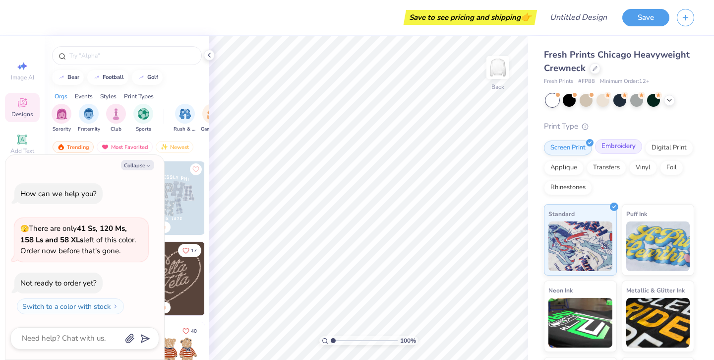
click at [623, 147] on div "Embroidery" at bounding box center [618, 146] width 47 height 15
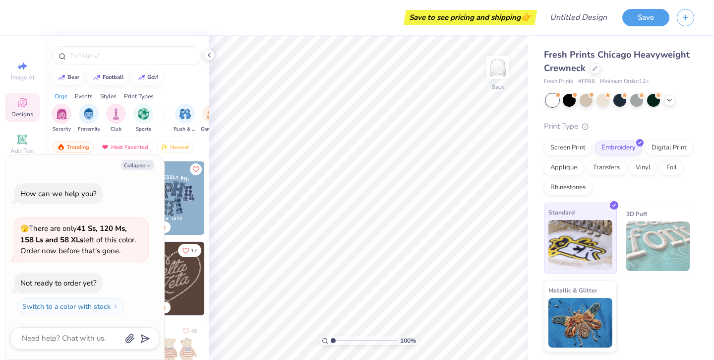
click at [579, 236] on img at bounding box center [581, 245] width 64 height 50
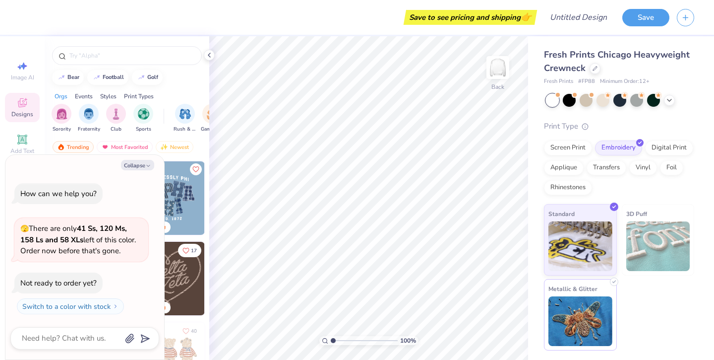
click at [581, 308] on img at bounding box center [581, 321] width 64 height 50
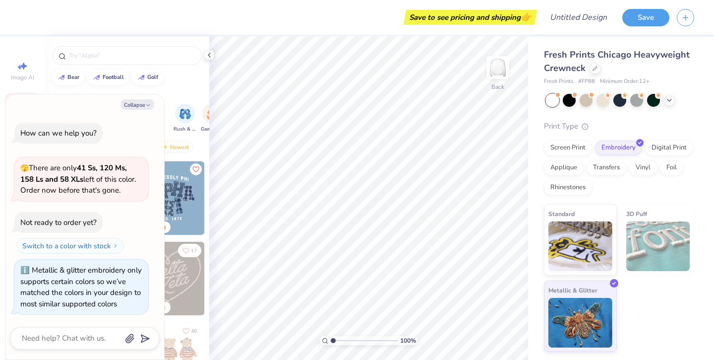
click at [650, 246] on img at bounding box center [658, 246] width 64 height 50
click at [650, 303] on div "Standard 3D Puff Metallic & Glitter" at bounding box center [619, 278] width 150 height 148
click at [681, 78] on div "Fresh Prints # FP88 Minimum Order: 12 +" at bounding box center [619, 81] width 150 height 8
click at [678, 145] on div "Digital Print" at bounding box center [669, 146] width 48 height 15
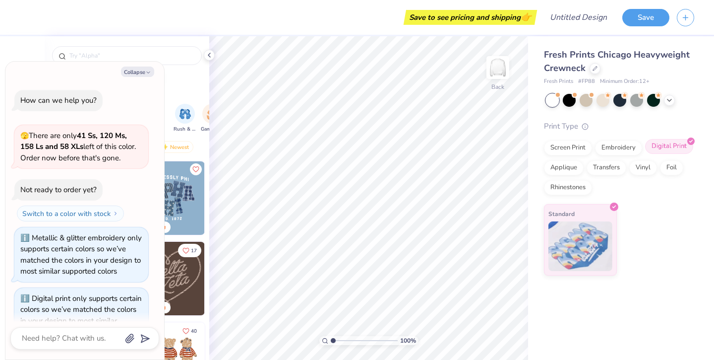
scroll to position [28, 0]
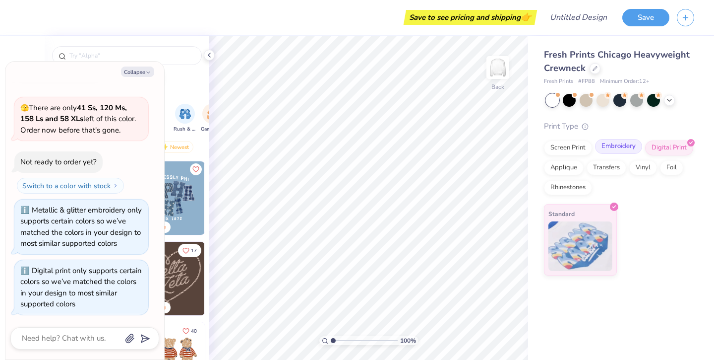
click at [628, 143] on div "Embroidery" at bounding box center [618, 146] width 47 height 15
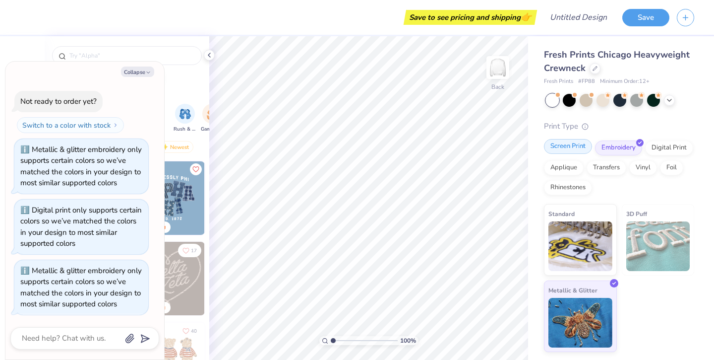
click at [579, 144] on div "Screen Print" at bounding box center [568, 146] width 48 height 15
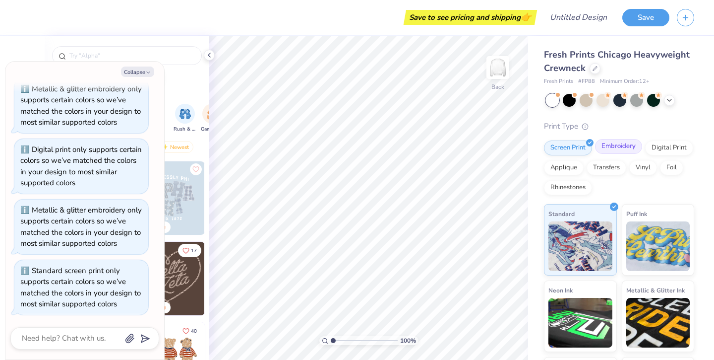
click at [634, 148] on div "Embroidery" at bounding box center [618, 146] width 47 height 15
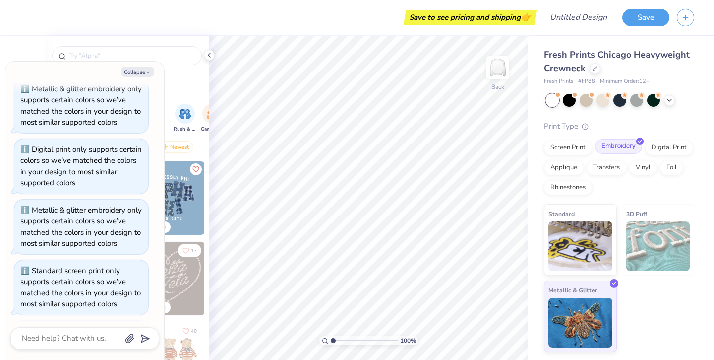
scroll to position [209, 0]
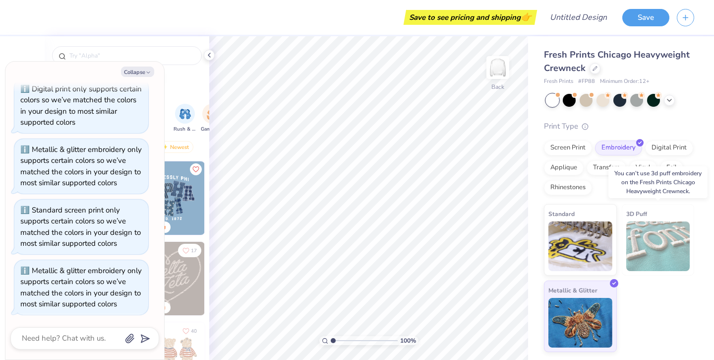
click at [654, 229] on img at bounding box center [658, 246] width 64 height 50
click at [656, 236] on img at bounding box center [658, 246] width 64 height 50
click at [659, 221] on img at bounding box center [658, 246] width 64 height 50
click at [184, 55] on input "text" at bounding box center [131, 56] width 127 height 10
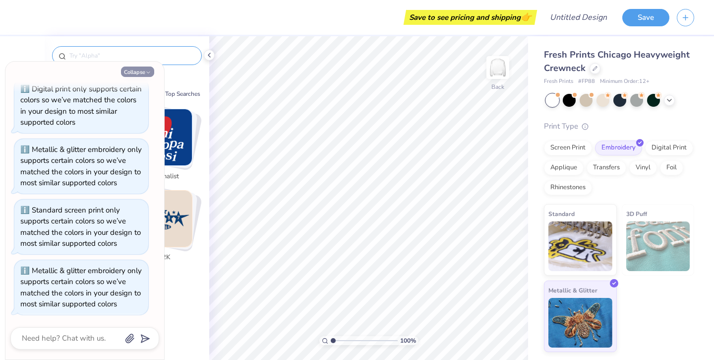
click at [138, 72] on button "Collapse" at bounding box center [137, 71] width 33 height 10
type textarea "x"
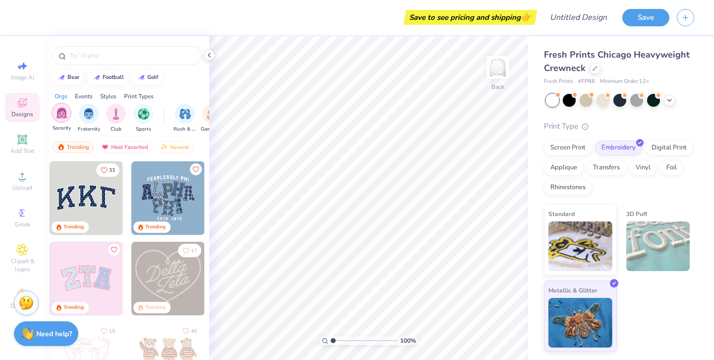
click at [55, 115] on div "filter for Sorority" at bounding box center [62, 113] width 20 height 20
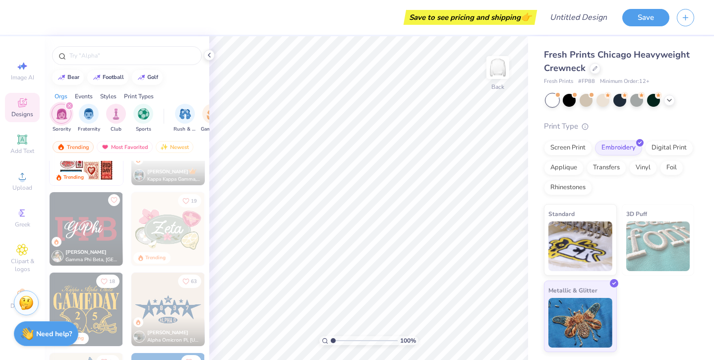
scroll to position [333, 0]
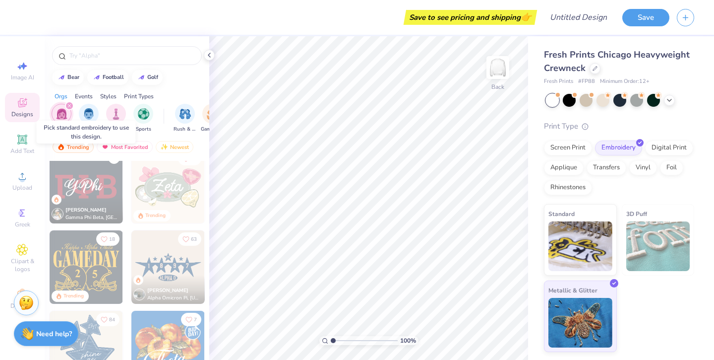
click at [99, 193] on img at bounding box center [86, 186] width 73 height 73
click at [26, 143] on icon at bounding box center [21, 138] width 9 height 9
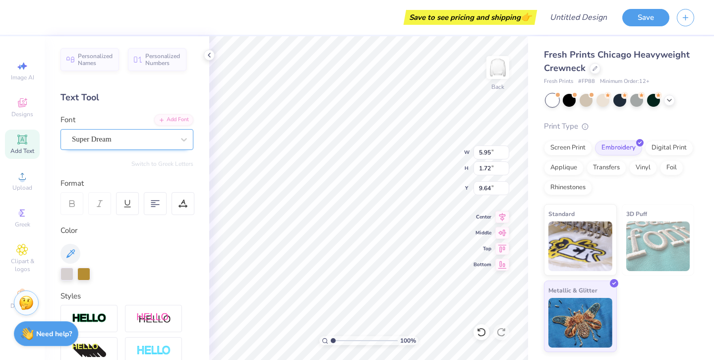
click at [112, 140] on div "Super Dream" at bounding box center [123, 138] width 104 height 15
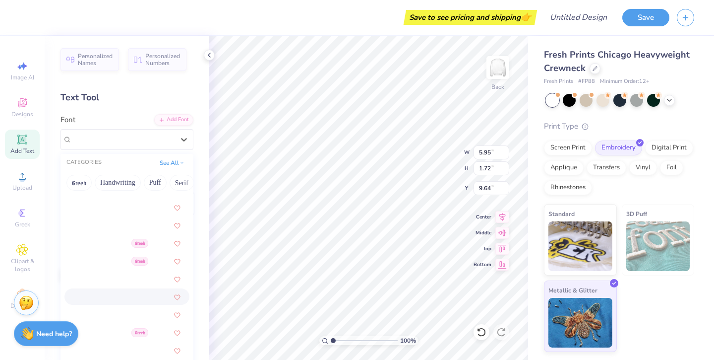
scroll to position [2594, 0]
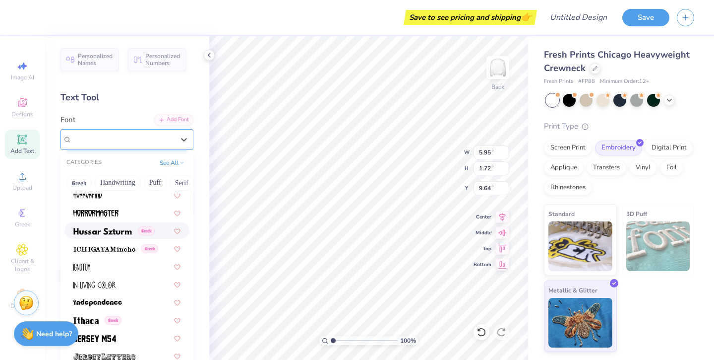
click at [105, 140] on span "Super Dream" at bounding box center [92, 138] width 40 height 11
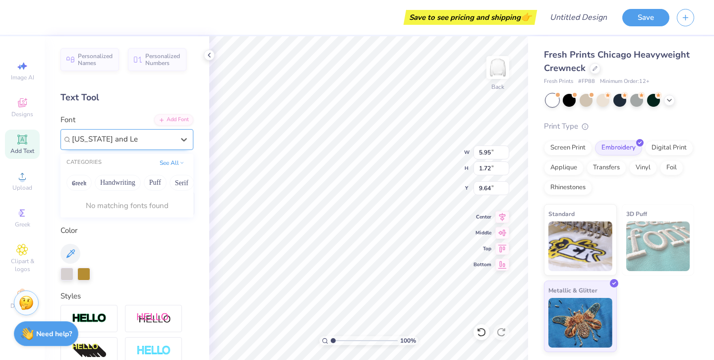
type input "[US_STATE] and [PERSON_NAME]"
click at [135, 184] on button "Handwriting" at bounding box center [118, 183] width 46 height 16
click at [128, 183] on button "Handwriting" at bounding box center [118, 183] width 46 height 16
click at [93, 164] on div "CATEGORIES" at bounding box center [83, 162] width 35 height 8
click at [105, 185] on button "Handwriting" at bounding box center [118, 183] width 46 height 16
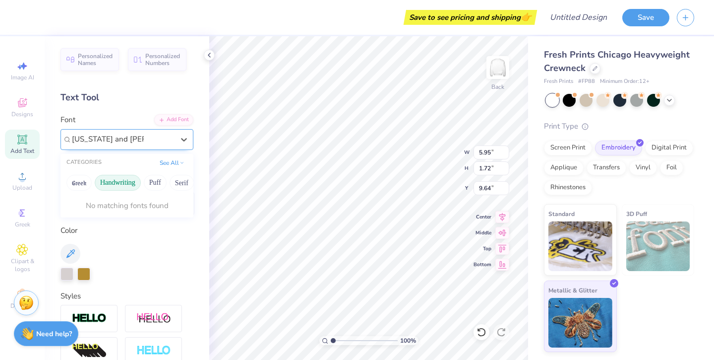
click at [109, 185] on button "Handwriting" at bounding box center [118, 183] width 46 height 16
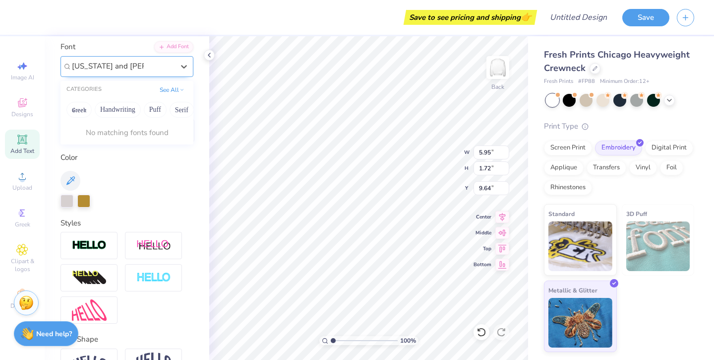
scroll to position [0, 0]
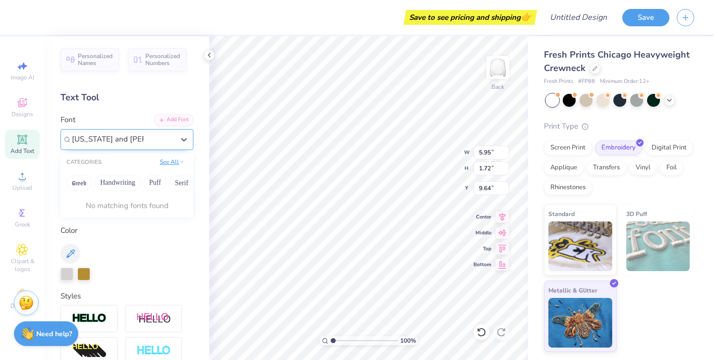
click at [184, 160] on icon at bounding box center [182, 161] width 5 height 5
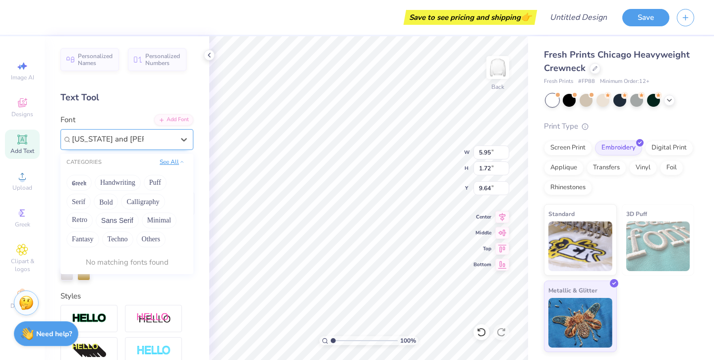
click at [172, 160] on button "See All" at bounding box center [172, 162] width 31 height 10
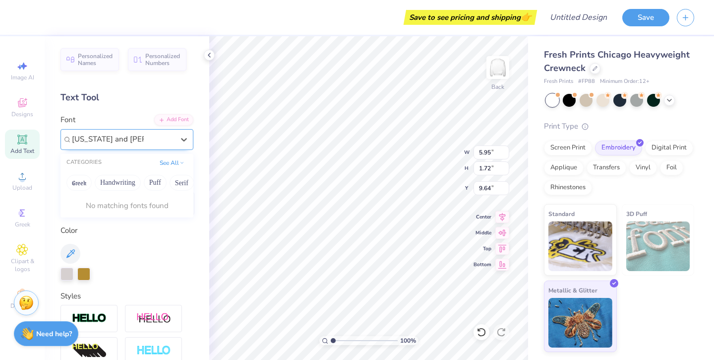
click at [124, 201] on div "No matching fonts found" at bounding box center [127, 205] width 133 height 19
click at [124, 182] on button "Handwriting" at bounding box center [118, 183] width 46 height 16
click at [79, 186] on button "Greek" at bounding box center [78, 183] width 25 height 16
click at [174, 164] on button "See All" at bounding box center [172, 162] width 31 height 10
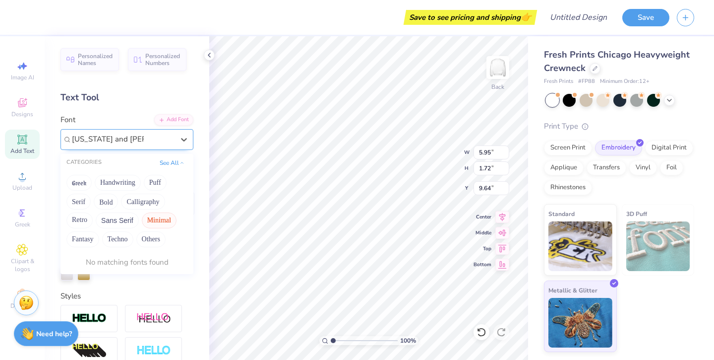
scroll to position [12, 0]
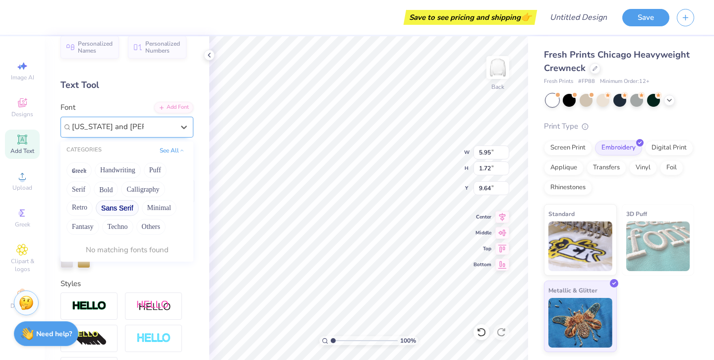
click at [126, 204] on button "Sans Serif" at bounding box center [117, 208] width 43 height 16
click at [120, 250] on div "No matching fonts found" at bounding box center [127, 249] width 133 height 19
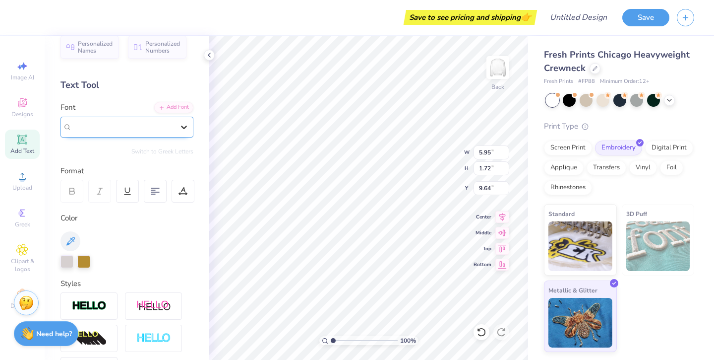
click at [186, 127] on icon at bounding box center [184, 127] width 10 height 10
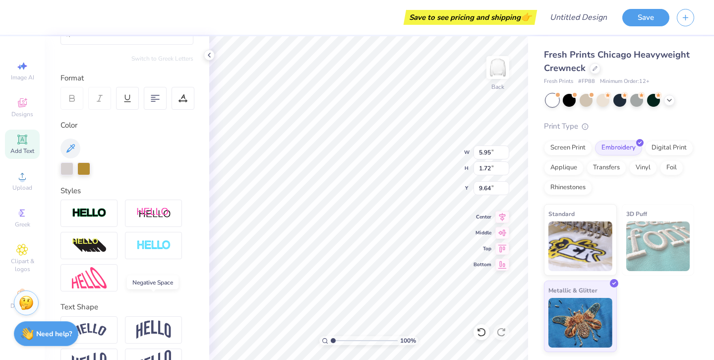
scroll to position [0, 0]
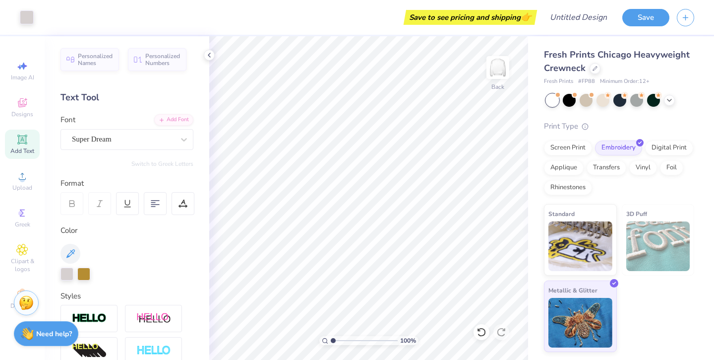
click at [155, 138] on div "Super Dream" at bounding box center [123, 138] width 104 height 15
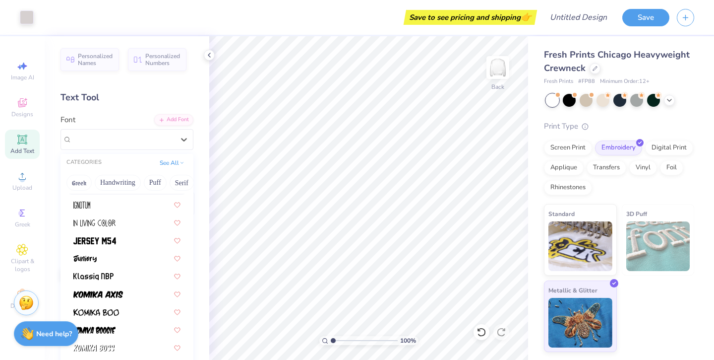
scroll to position [344, 0]
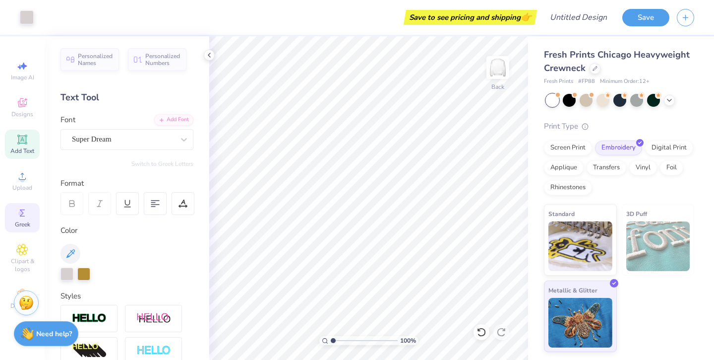
click at [30, 216] on div "Greek" at bounding box center [22, 217] width 35 height 29
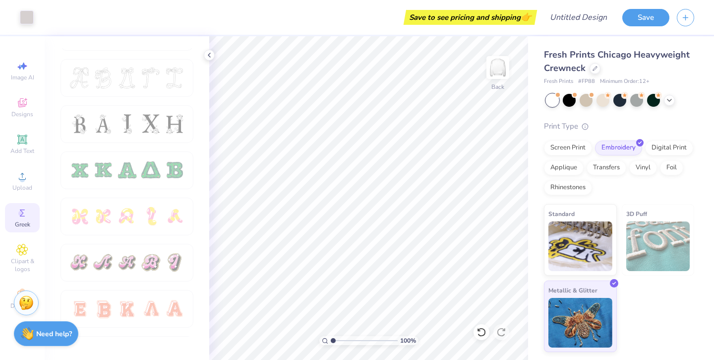
scroll to position [419, 0]
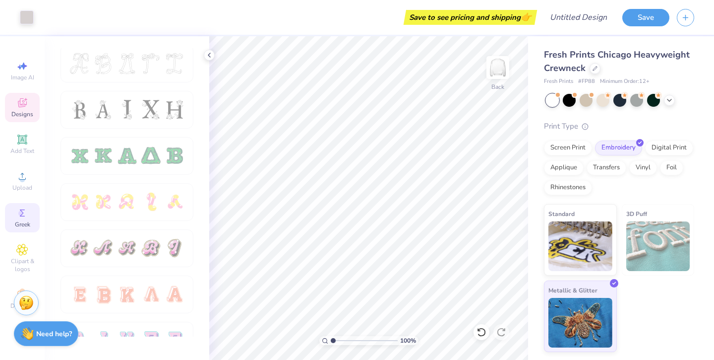
click at [34, 106] on div "Designs" at bounding box center [22, 107] width 35 height 29
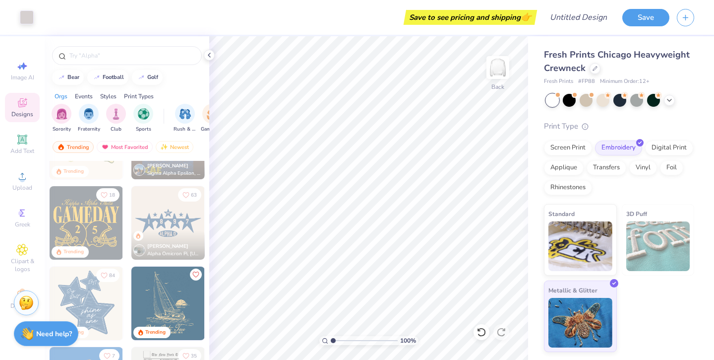
scroll to position [600, 0]
